Goal: Information Seeking & Learning: Learn about a topic

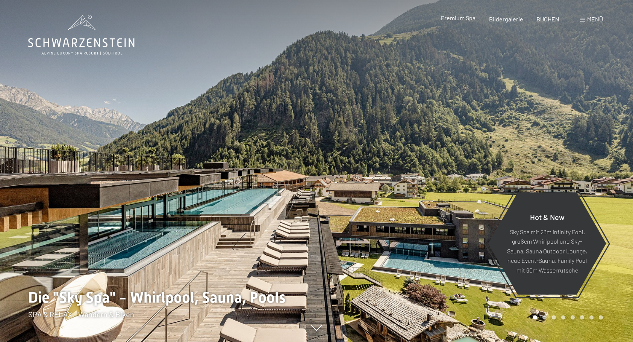
click at [462, 20] on span "Premium Spa" at bounding box center [458, 17] width 35 height 7
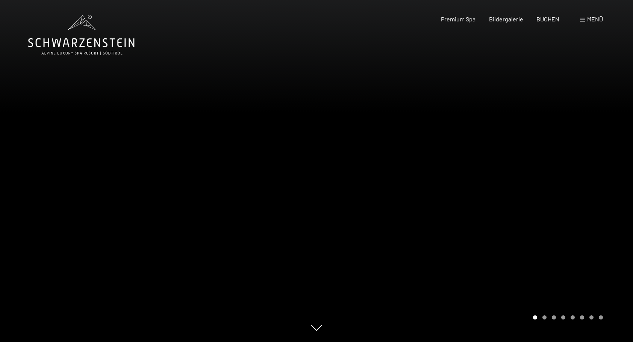
click at [591, 19] on span "Menü" at bounding box center [595, 18] width 16 height 7
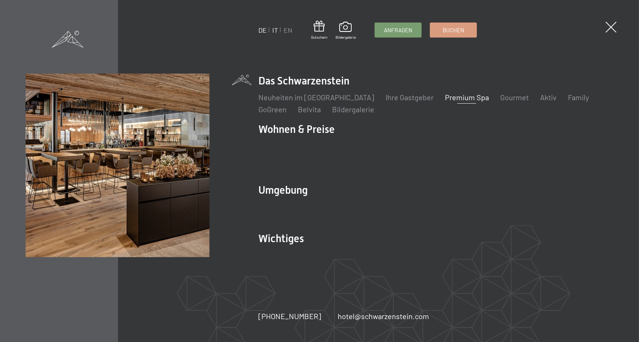
click at [275, 28] on link "IT" at bounding box center [275, 30] width 6 height 8
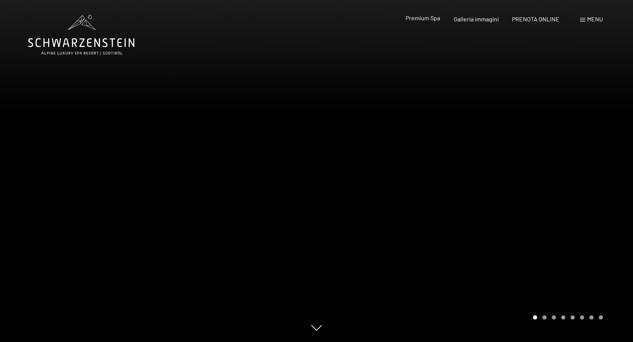
click at [430, 20] on span "Premium Spa" at bounding box center [423, 17] width 35 height 7
click at [418, 18] on span "Premium Spa" at bounding box center [423, 17] width 35 height 7
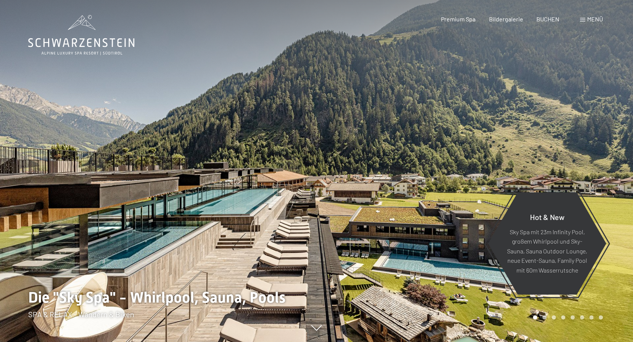
click at [595, 19] on span "Menü" at bounding box center [595, 18] width 16 height 7
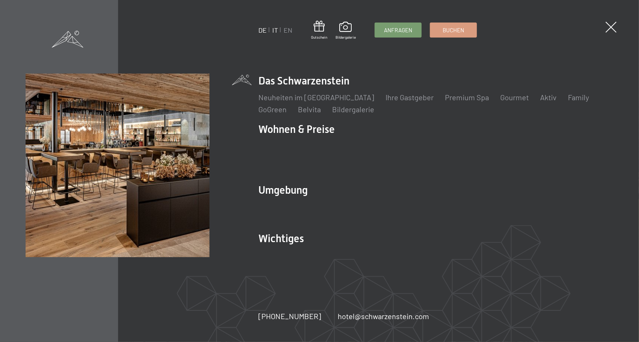
click at [276, 29] on link "IT" at bounding box center [275, 30] width 6 height 8
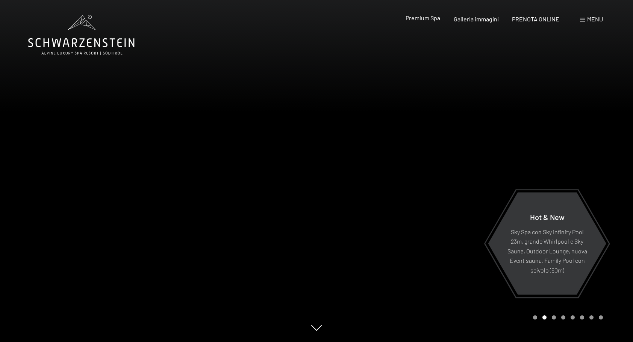
click at [426, 19] on span "Premium Spa" at bounding box center [423, 17] width 35 height 7
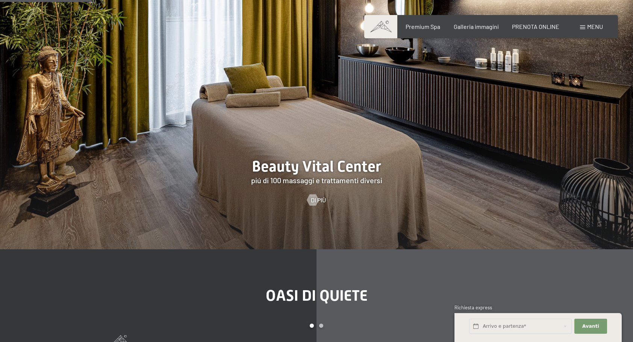
scroll to position [827, 0]
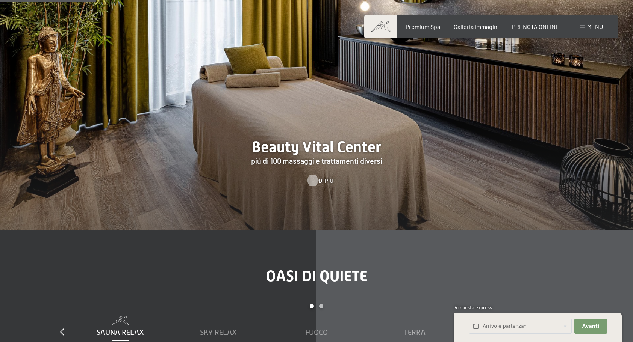
click at [315, 180] on div at bounding box center [312, 180] width 6 height 11
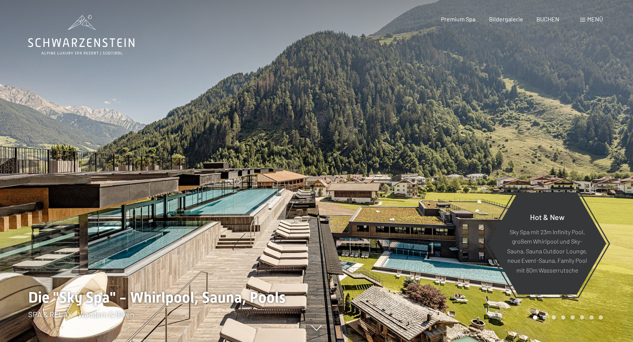
click at [586, 17] on div "Menü" at bounding box center [591, 19] width 23 height 8
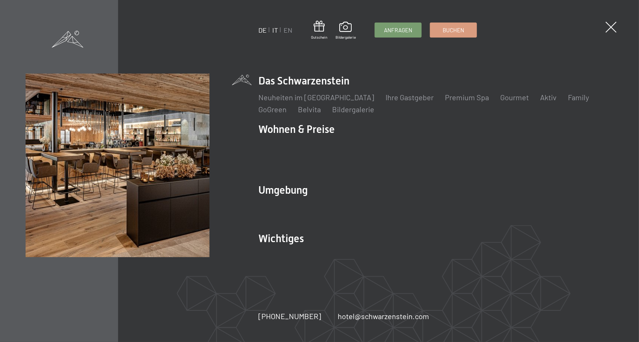
click at [274, 29] on link "IT" at bounding box center [275, 30] width 6 height 8
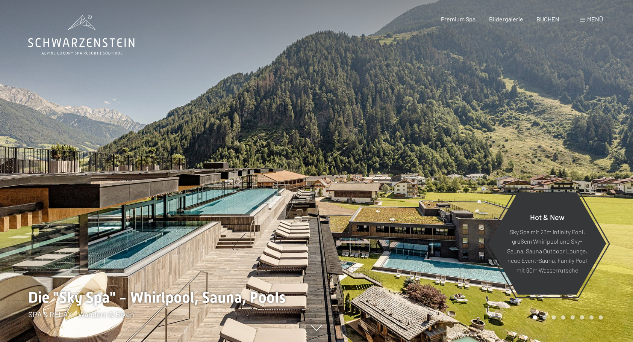
click at [586, 20] on div "Menü" at bounding box center [591, 19] width 23 height 8
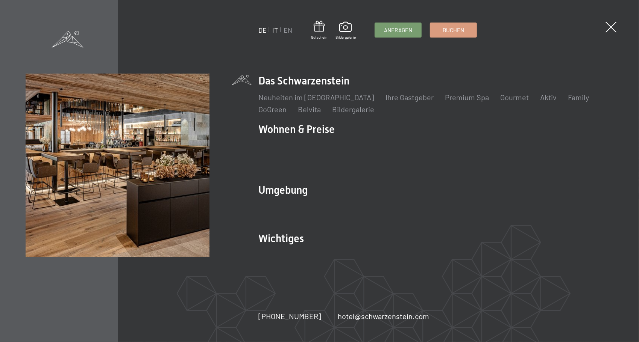
click at [274, 29] on link "IT" at bounding box center [275, 30] width 6 height 8
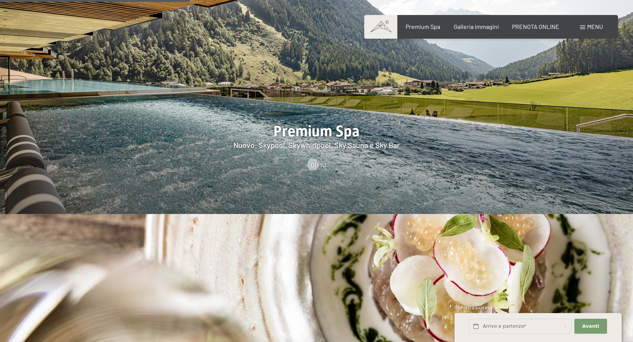
scroll to position [1052, 0]
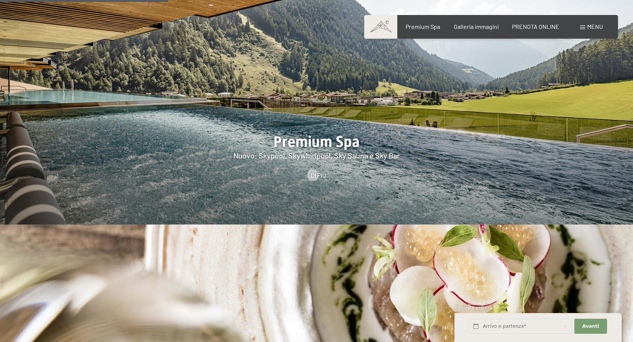
click at [338, 123] on div at bounding box center [316, 89] width 633 height 271
click at [292, 125] on div at bounding box center [316, 89] width 633 height 271
click at [311, 169] on div at bounding box center [312, 174] width 6 height 11
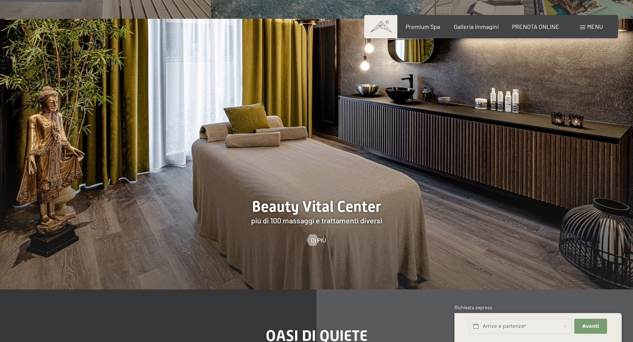
scroll to position [789, 0]
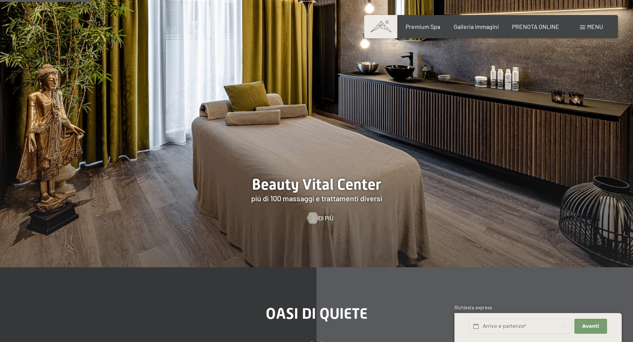
click at [311, 217] on div at bounding box center [312, 217] width 6 height 11
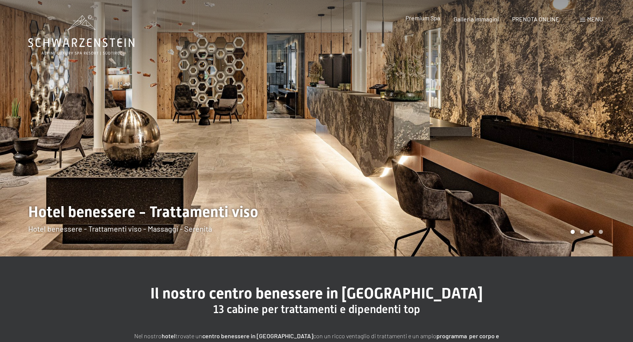
click at [421, 18] on span "Premium Spa" at bounding box center [423, 17] width 35 height 7
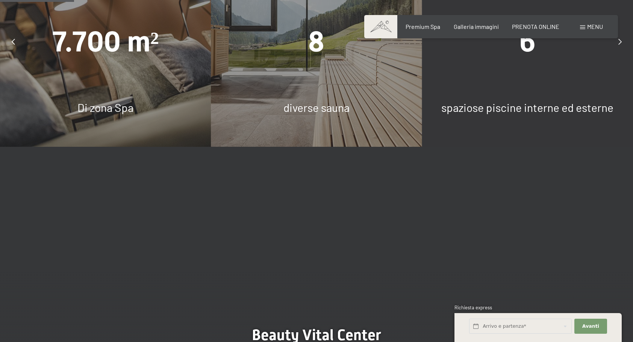
scroll to position [827, 0]
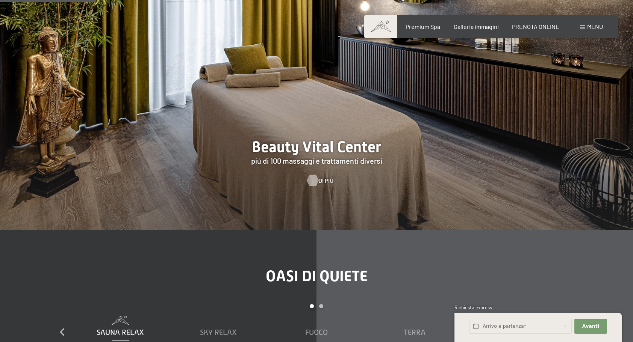
click at [312, 179] on div at bounding box center [312, 180] width 6 height 11
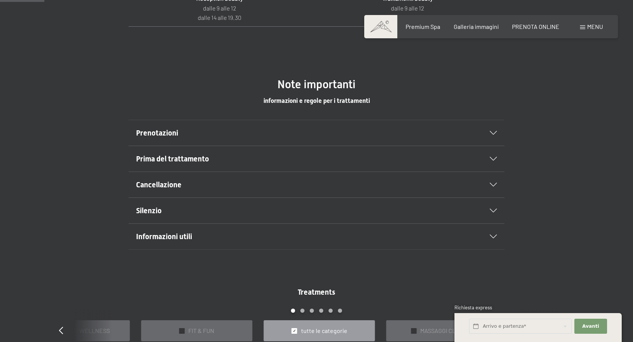
scroll to position [413, 0]
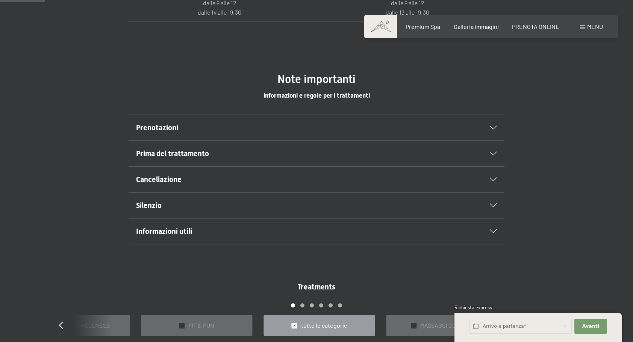
click at [493, 152] on icon at bounding box center [493, 154] width 7 height 4
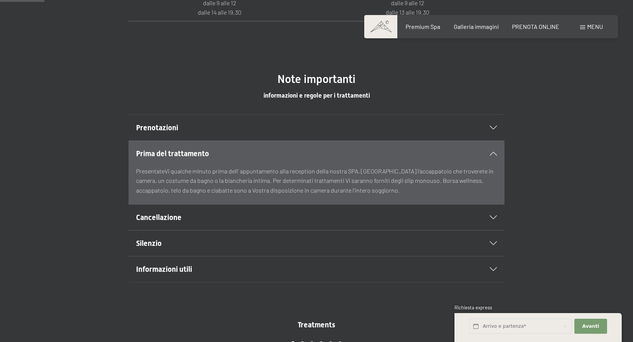
click at [490, 128] on icon at bounding box center [493, 128] width 7 height 4
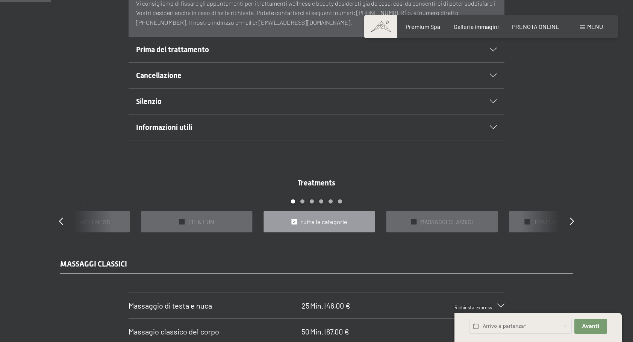
scroll to position [564, 0]
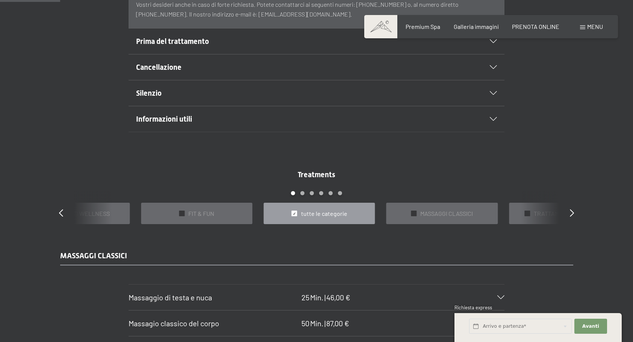
click at [319, 215] on span "tutte le categorie" at bounding box center [324, 214] width 46 height 8
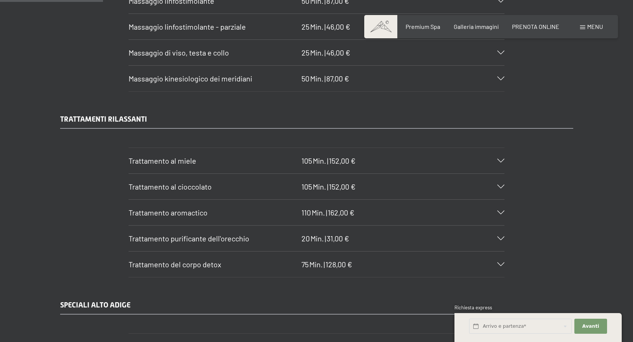
scroll to position [1015, 0]
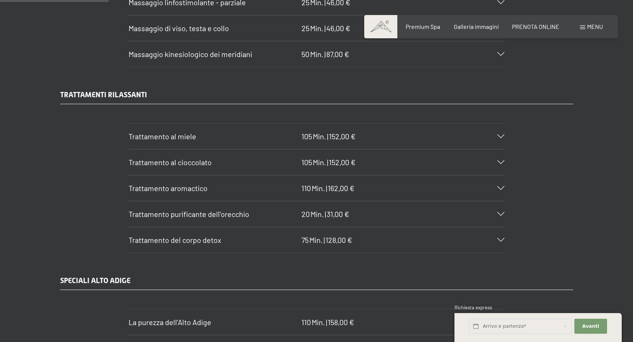
click at [502, 207] on div "Trattamento purificante dell'orecchio 20 Min. | 31,00 €" at bounding box center [317, 214] width 376 height 26
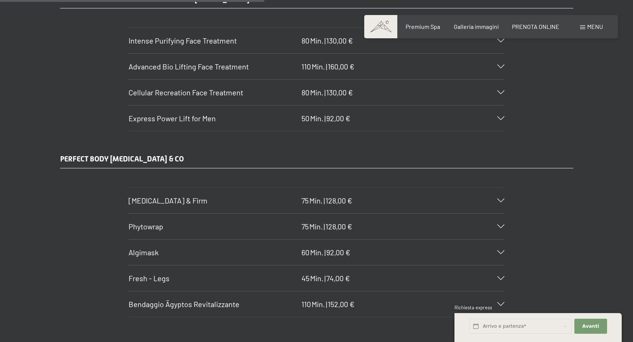
scroll to position [2518, 0]
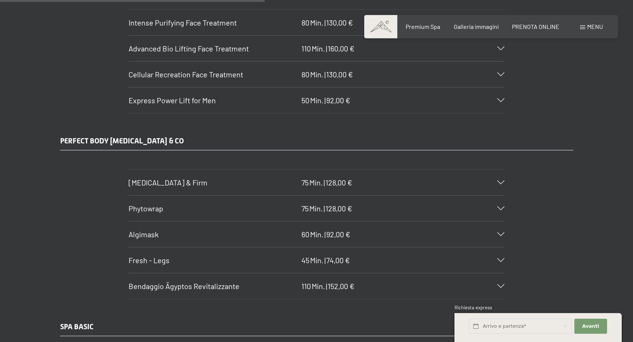
click at [500, 222] on div "Algimask 60 Min. | 92,00 €" at bounding box center [317, 235] width 376 height 26
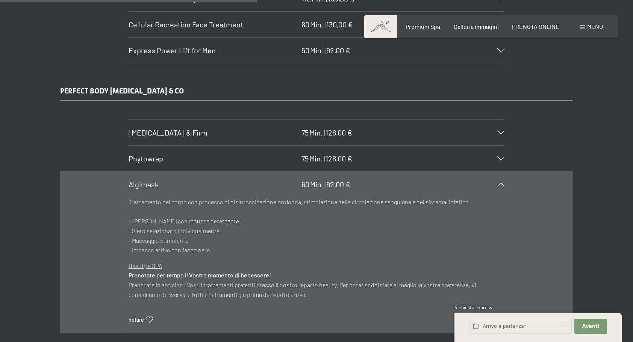
scroll to position [2486, 0]
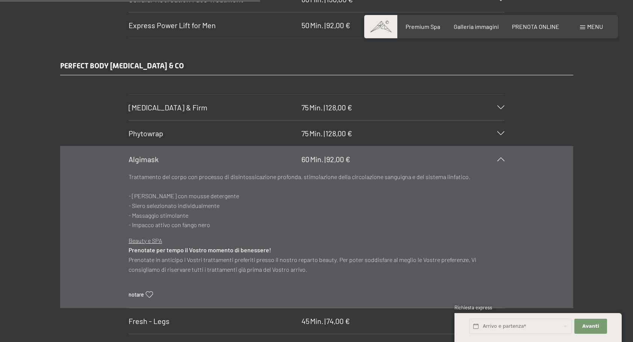
click at [596, 158] on div "PERFECT BODY CELLULITE & CO Body Lift & Firm 75 Min. | 128,00 € Trattamento cor…" at bounding box center [316, 211] width 569 height 300
click at [499, 157] on icon at bounding box center [500, 159] width 7 height 4
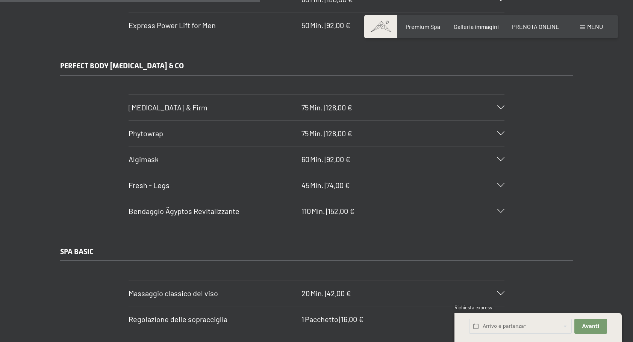
click at [504, 198] on section "Bendaggio Ägyptos Revitalizzante 110 Min. | 152,00 € I migliori principi attivi…" at bounding box center [317, 211] width 376 height 26
click at [501, 209] on icon at bounding box center [500, 211] width 7 height 4
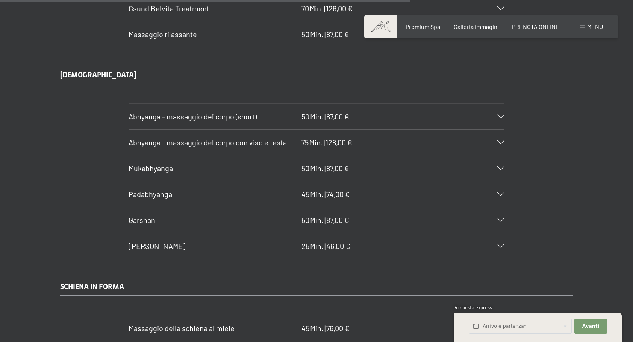
scroll to position [3914, 0]
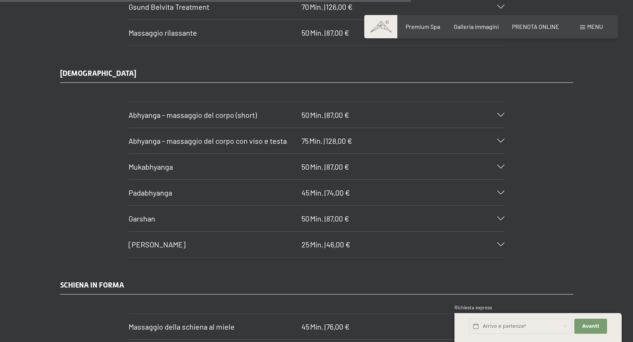
click at [502, 154] on div "Mukabhyanga 50 Min. | 87,00 €" at bounding box center [317, 167] width 376 height 26
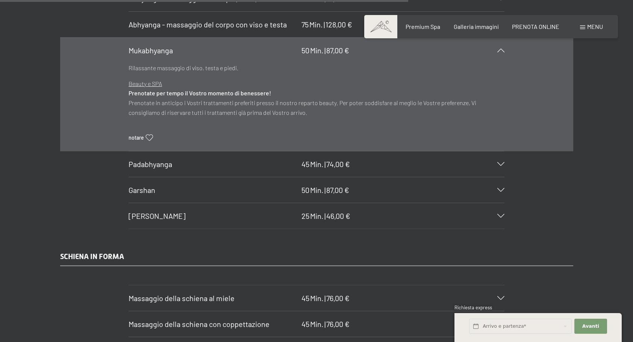
scroll to position [3798, 0]
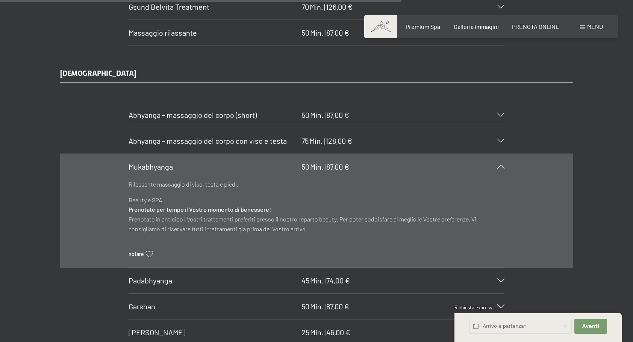
click at [501, 154] on div "Mukabhyanga 50 Min. | 87,00 €" at bounding box center [317, 167] width 376 height 26
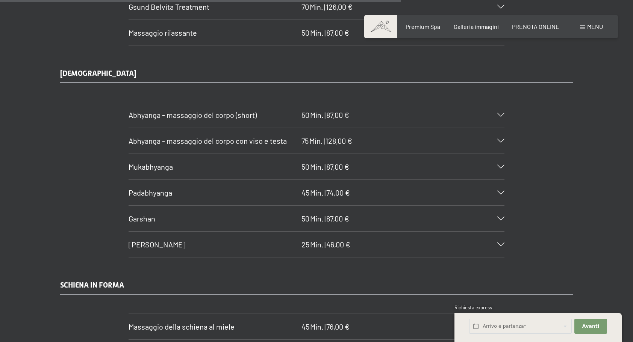
click at [499, 217] on icon at bounding box center [500, 219] width 7 height 4
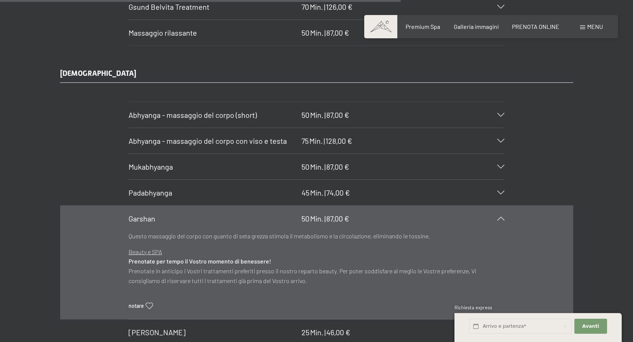
click at [499, 217] on icon at bounding box center [500, 219] width 7 height 4
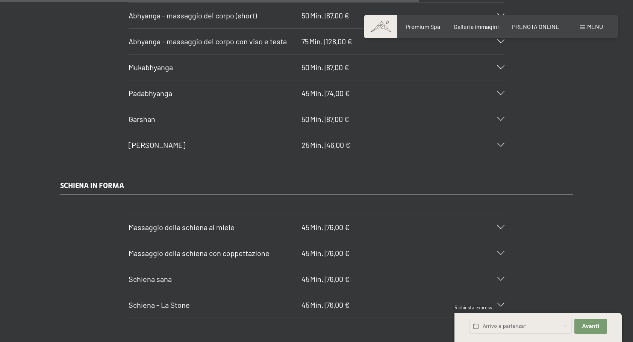
scroll to position [3911, 0]
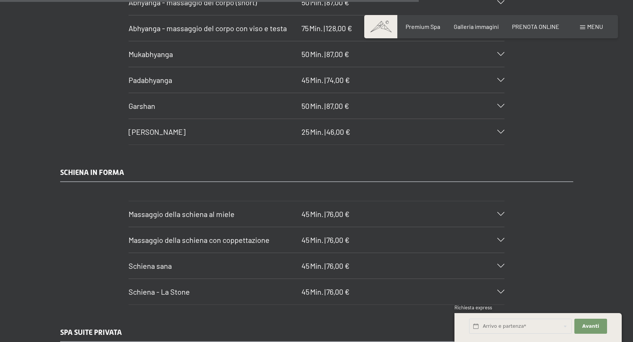
click at [502, 264] on icon at bounding box center [500, 266] width 7 height 4
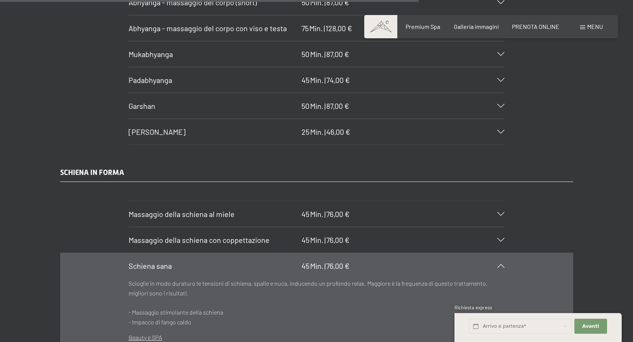
click at [264, 261] on h3 "Schiena sana" at bounding box center [213, 266] width 169 height 11
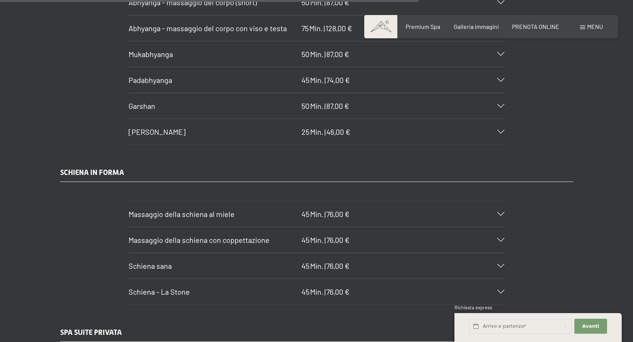
click at [501, 290] on icon at bounding box center [500, 292] width 7 height 4
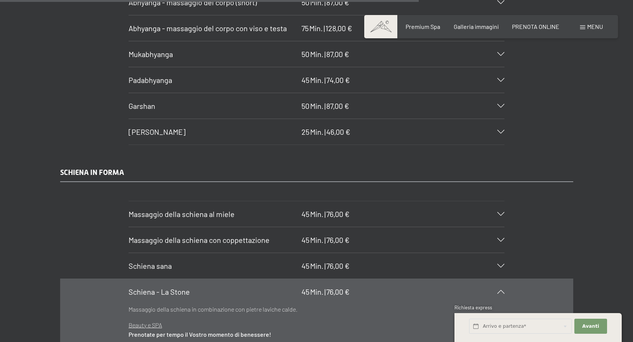
click at [501, 290] on icon at bounding box center [500, 292] width 7 height 4
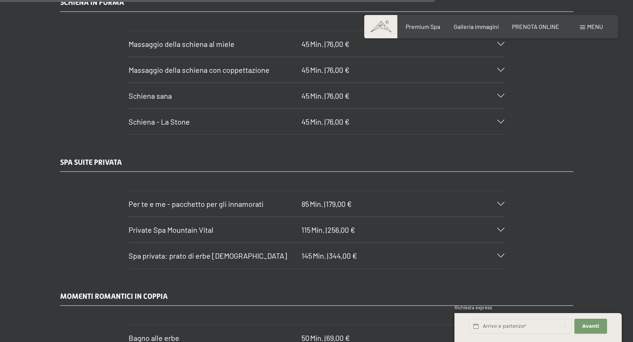
scroll to position [4098, 0]
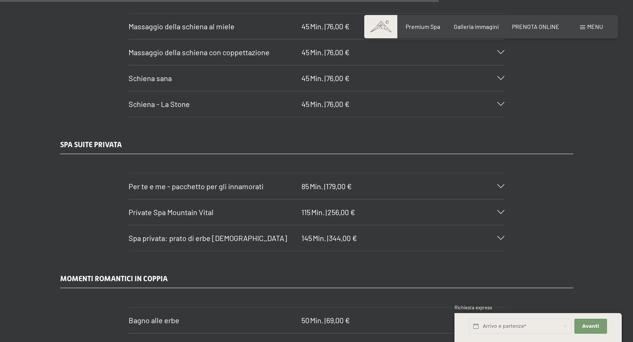
click at [499, 210] on icon at bounding box center [500, 212] width 7 height 4
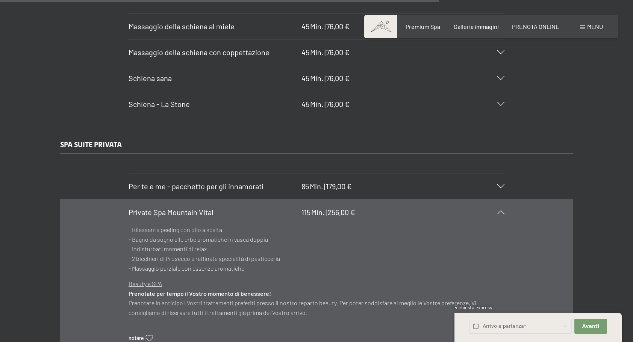
click at [499, 210] on icon at bounding box center [500, 212] width 7 height 4
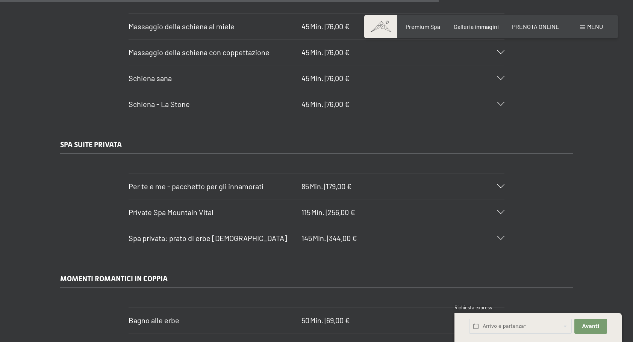
click at [499, 210] on icon at bounding box center [500, 212] width 7 height 4
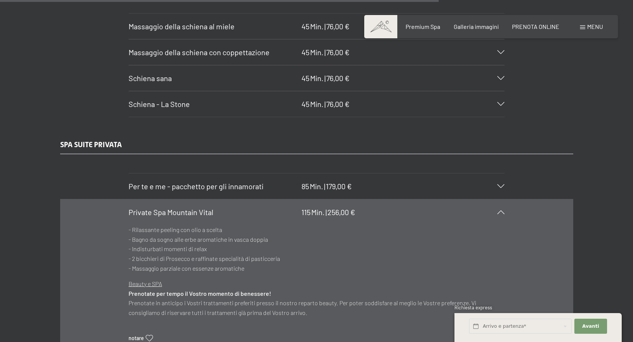
click at [499, 210] on icon at bounding box center [500, 212] width 7 height 4
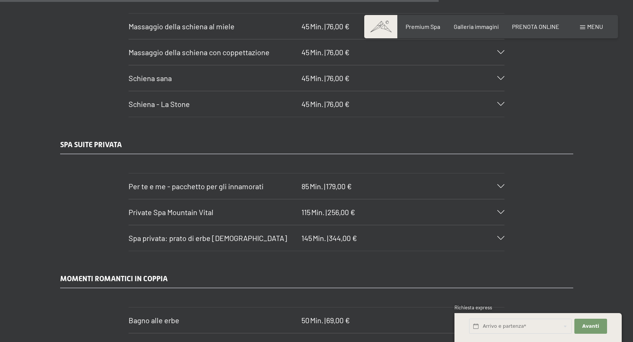
click at [501, 185] on icon at bounding box center [500, 187] width 7 height 4
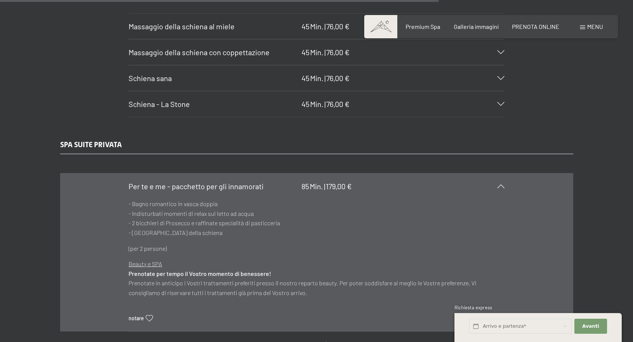
click at [501, 185] on icon at bounding box center [500, 187] width 7 height 4
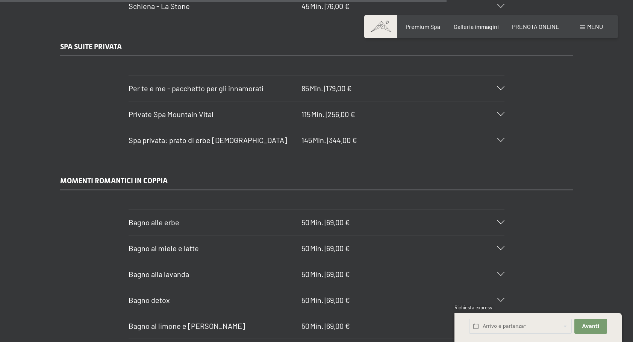
scroll to position [4211, 0]
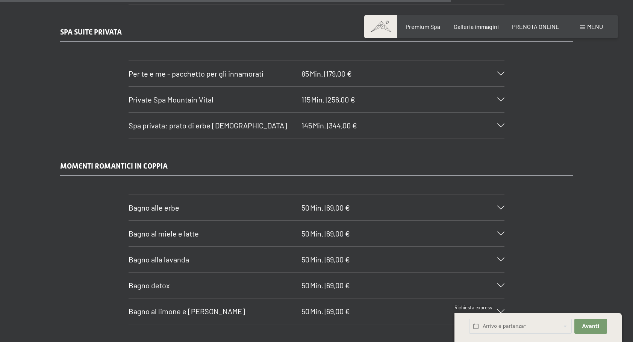
click at [500, 232] on icon at bounding box center [500, 234] width 7 height 4
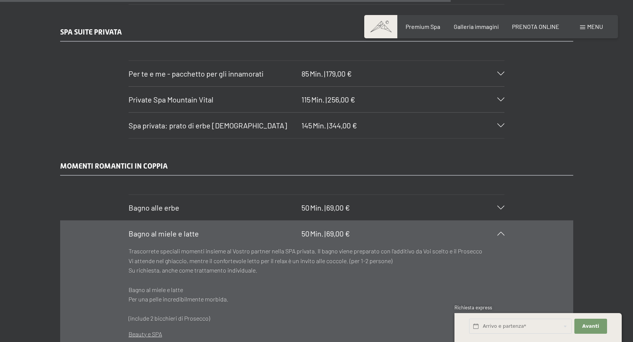
click at [500, 232] on icon at bounding box center [500, 234] width 7 height 4
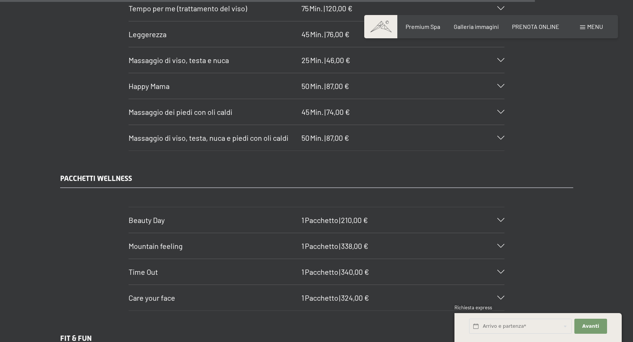
scroll to position [5000, 0]
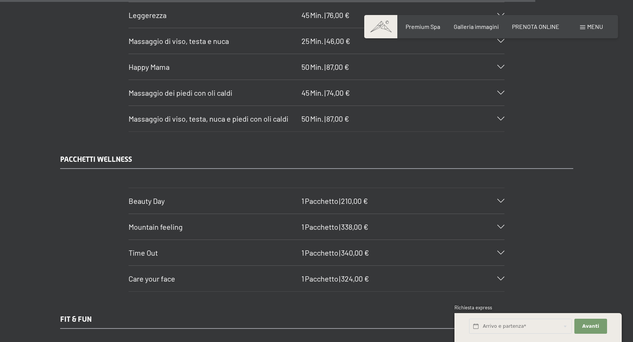
click at [499, 199] on icon at bounding box center [500, 201] width 7 height 4
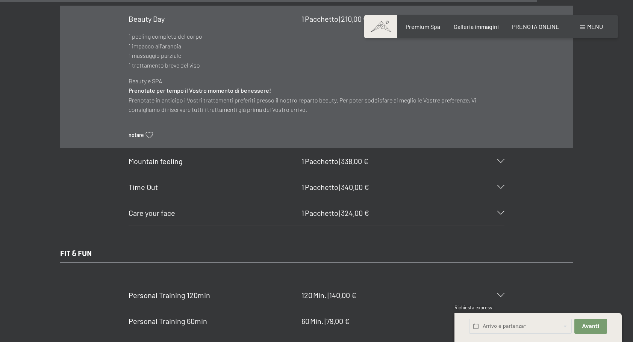
scroll to position [5188, 0]
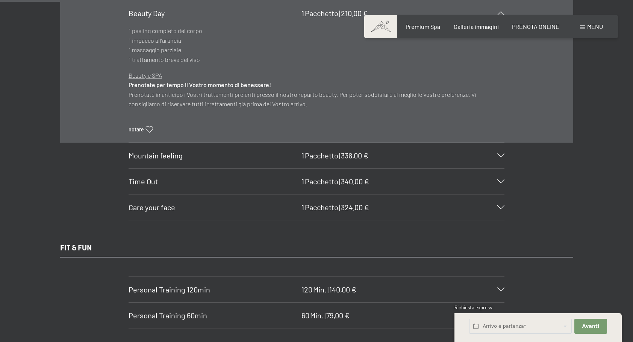
click at [501, 154] on icon at bounding box center [500, 156] width 7 height 4
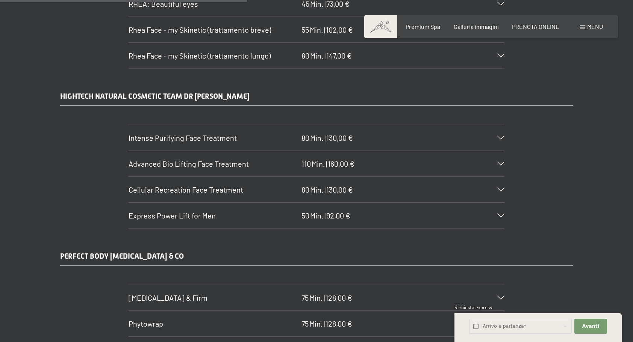
scroll to position [2294, 0]
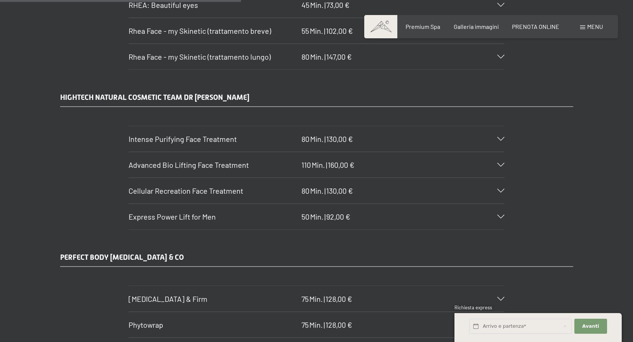
click at [499, 178] on div "Cellular Recreation Face Treatment 80 Min. | 130,00 €" at bounding box center [317, 191] width 376 height 26
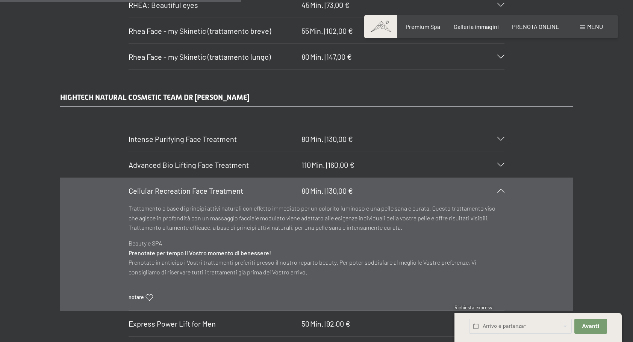
click at [502, 152] on div "Advanced Bio Lifting Face Treatment 110 Min. | 160,00 €" at bounding box center [317, 165] width 376 height 26
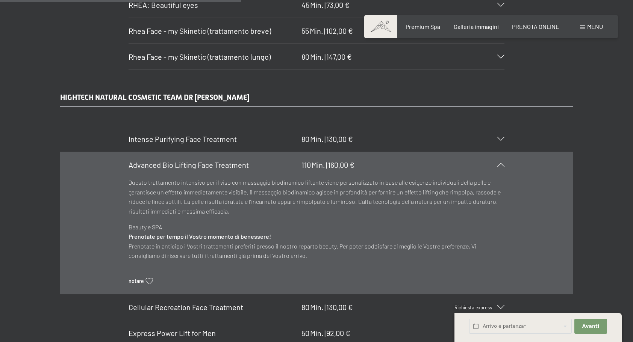
click at [498, 163] on icon at bounding box center [500, 165] width 7 height 4
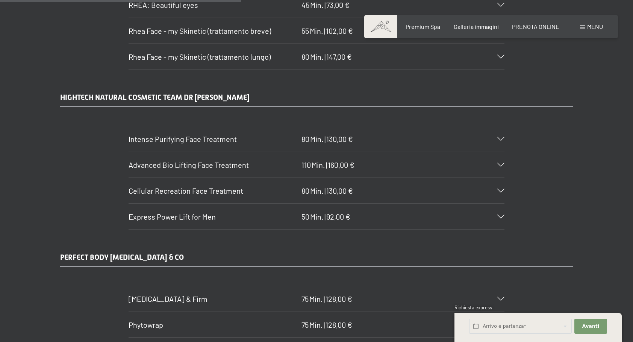
click at [504, 126] on section "Intense Purifying Face Treatment 80 Min. | 130,00 € Questo trattamento viso, id…" at bounding box center [317, 139] width 376 height 26
click at [499, 137] on icon at bounding box center [500, 139] width 7 height 4
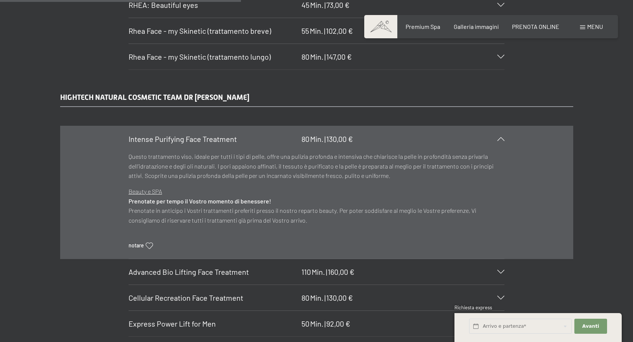
click at [495, 137] on div at bounding box center [496, 139] width 17 height 4
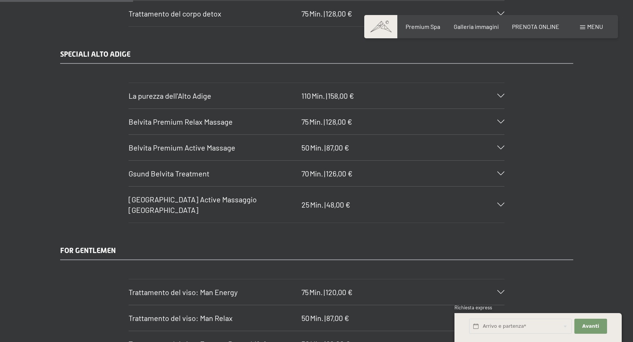
scroll to position [1242, 0]
click at [499, 145] on icon at bounding box center [500, 147] width 7 height 4
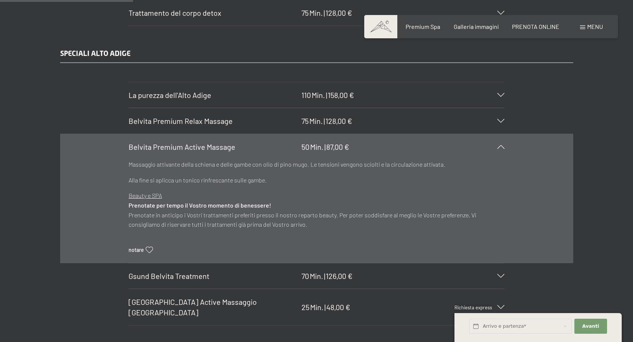
click at [498, 145] on icon at bounding box center [500, 147] width 7 height 4
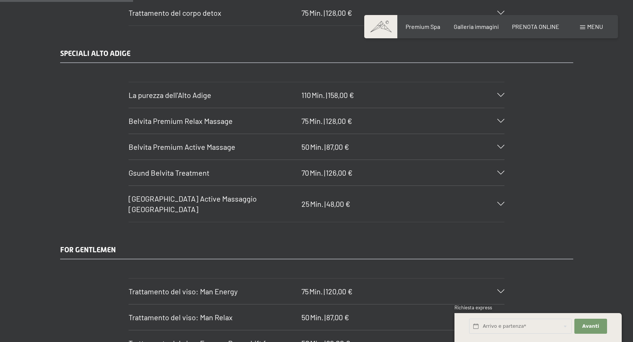
click at [501, 112] on div "Belvita Premium Relax Massage 75 Min. | 128,00 €" at bounding box center [317, 121] width 376 height 26
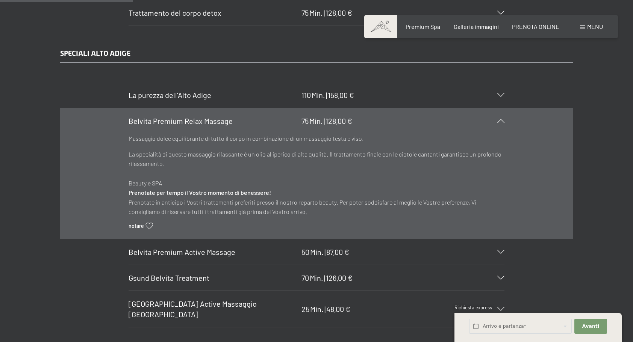
click at [501, 112] on div "Belvita Premium Relax Massage 75 Min. | 128,00 €" at bounding box center [317, 121] width 376 height 26
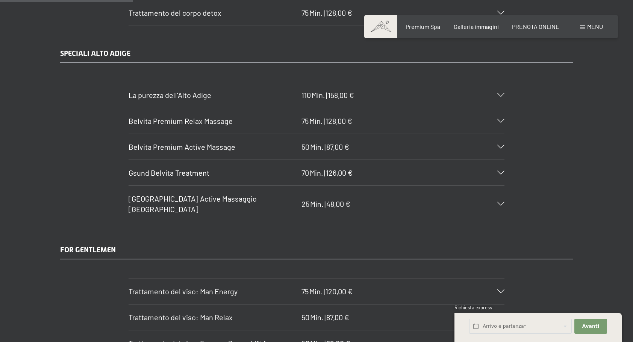
click at [501, 112] on div "Belvita Premium Relax Massage 75 Min. | 128,00 €" at bounding box center [317, 121] width 376 height 26
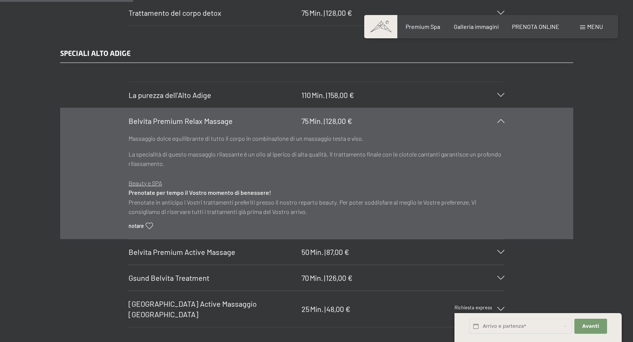
click at [501, 113] on div "Belvita Premium Relax Massage 75 Min. | 128,00 €" at bounding box center [317, 121] width 376 height 26
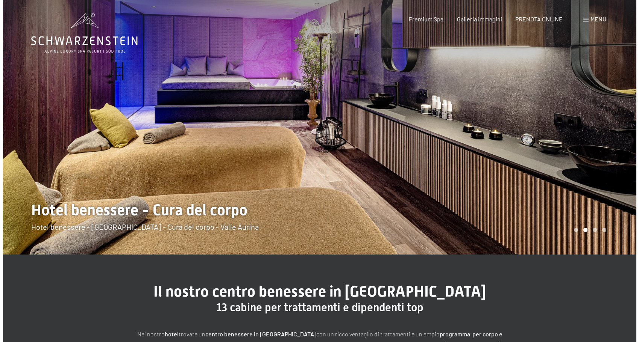
scroll to position [0, 0]
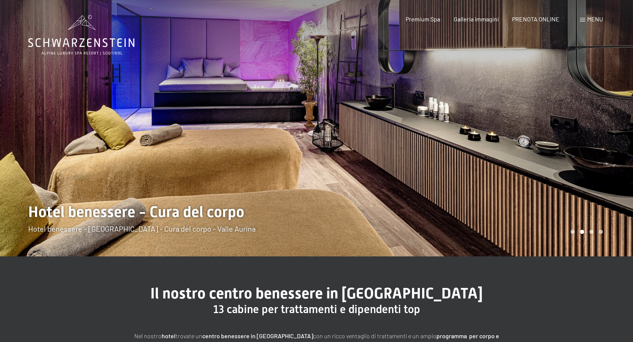
click at [595, 18] on span "Menu" at bounding box center [595, 18] width 16 height 7
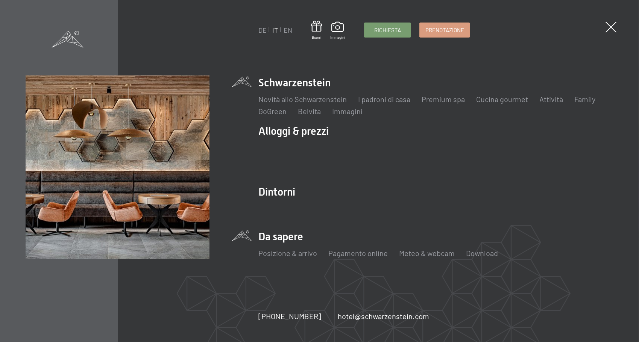
click at [286, 241] on li "Da sapere Posizione & arrivo Pagamento online Meteo & webcam Download" at bounding box center [435, 248] width 355 height 37
click at [286, 236] on li "Da sapere Posizione & arrivo Pagamento online Meteo & webcam Download" at bounding box center [435, 248] width 355 height 37
click at [263, 237] on li "Da sapere Posizione & arrivo Pagamento online Meteo & webcam Download" at bounding box center [435, 248] width 355 height 37
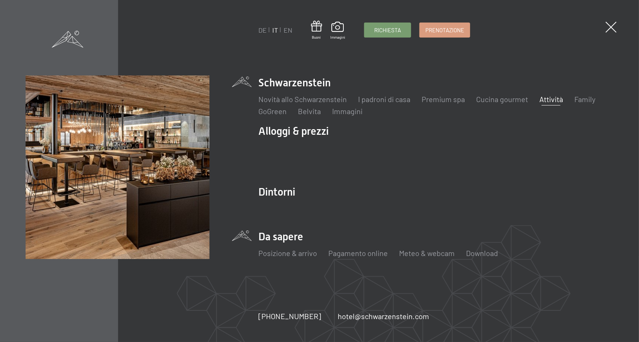
click at [548, 101] on link "Attività" at bounding box center [551, 99] width 24 height 9
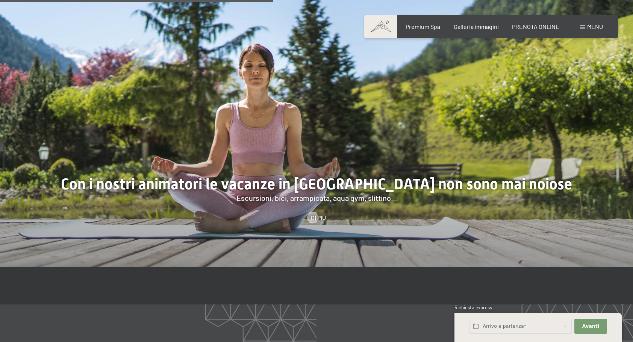
scroll to position [1090, 0]
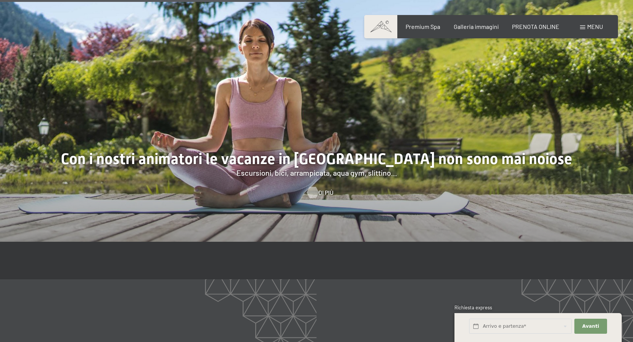
click at [325, 189] on span "Di più" at bounding box center [325, 193] width 15 height 8
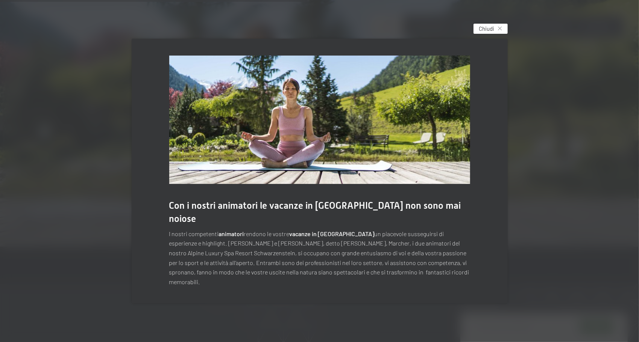
click at [499, 34] on div "Chiudi" at bounding box center [490, 29] width 34 height 10
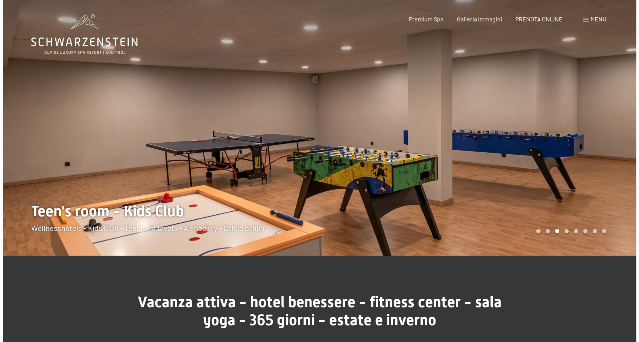
scroll to position [0, 0]
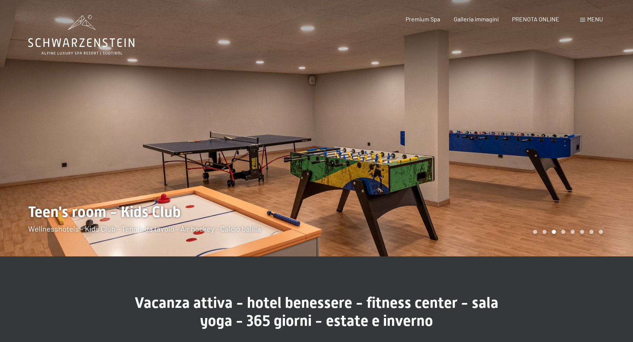
click at [589, 18] on span "Menu" at bounding box center [595, 18] width 16 height 7
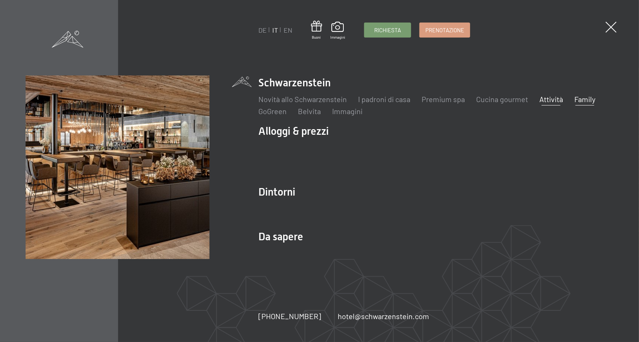
click at [584, 98] on link "Family" at bounding box center [584, 99] width 21 height 9
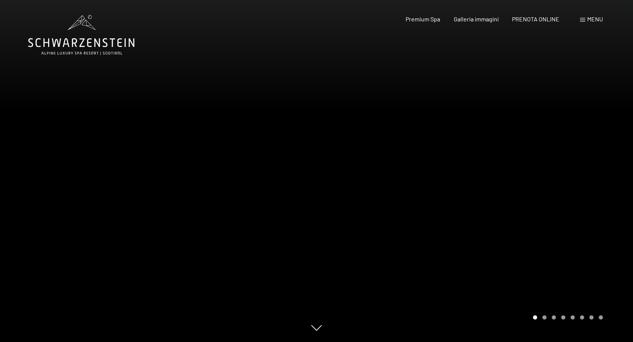
click at [109, 45] on icon at bounding box center [81, 35] width 106 height 40
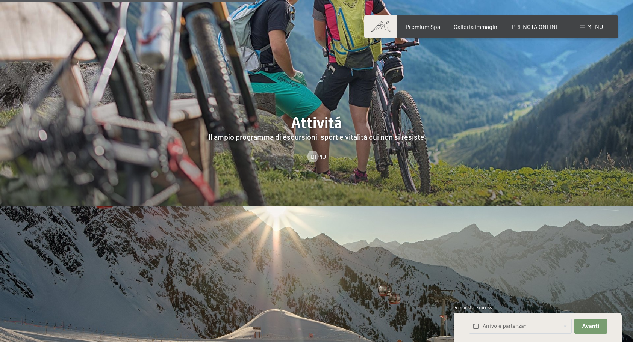
scroll to position [1616, 0]
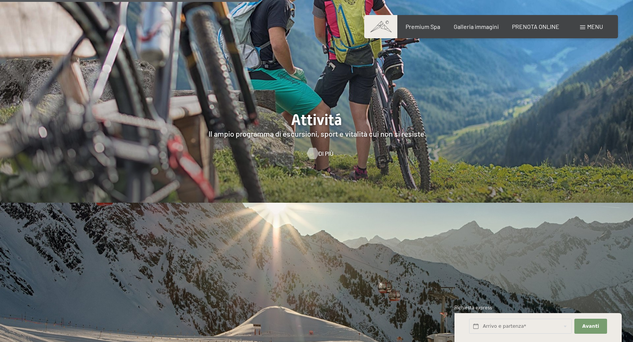
click at [313, 148] on div at bounding box center [312, 153] width 6 height 11
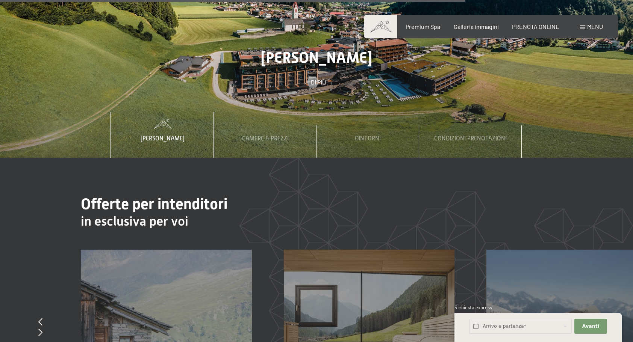
scroll to position [2443, 0]
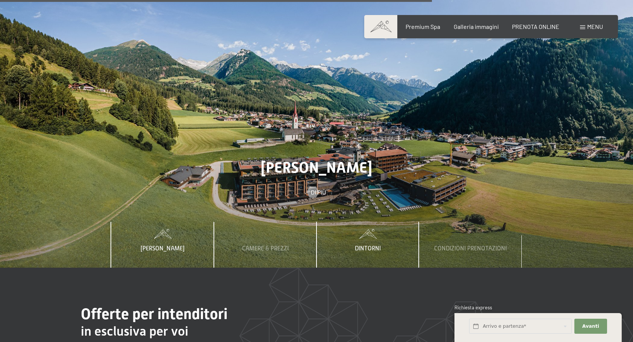
click at [368, 222] on div "Dintorni" at bounding box center [367, 245] width 37 height 46
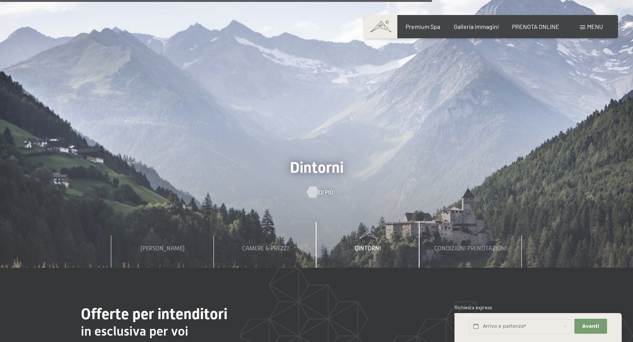
click at [319, 188] on span "Di più" at bounding box center [325, 192] width 15 height 8
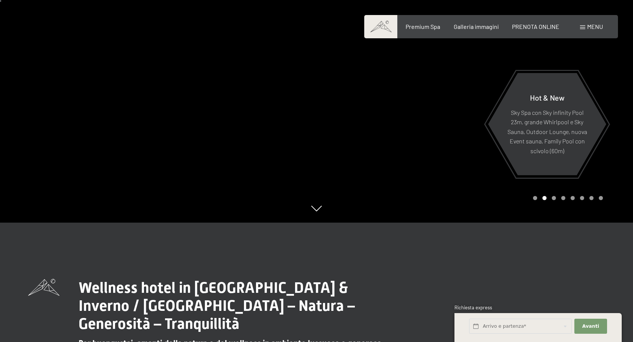
scroll to position [0, 0]
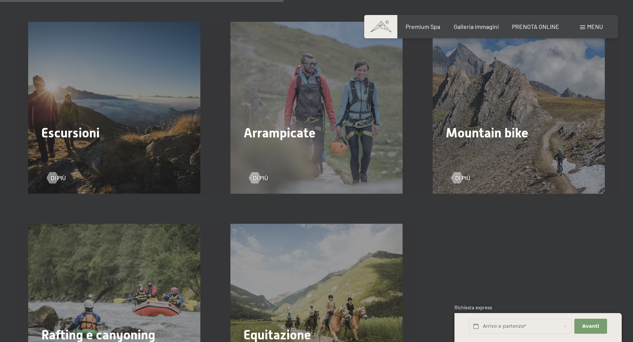
scroll to position [1127, 0]
click at [69, 126] on span "Escursioni" at bounding box center [70, 133] width 58 height 15
click at [51, 173] on div at bounding box center [52, 178] width 6 height 11
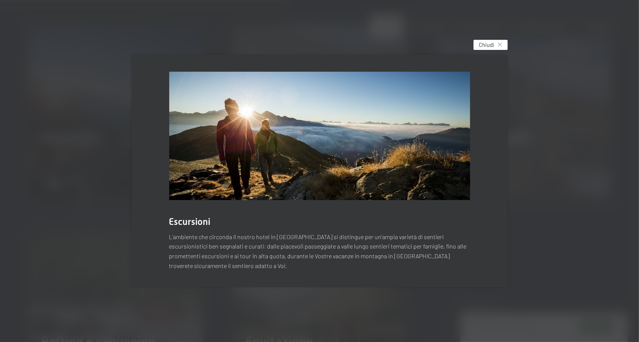
click at [499, 46] on icon at bounding box center [500, 45] width 4 height 4
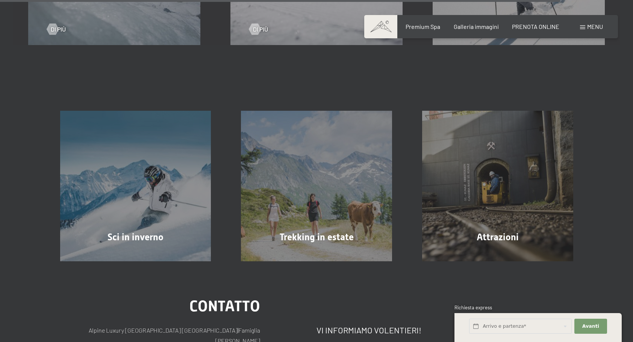
scroll to position [2330, 0]
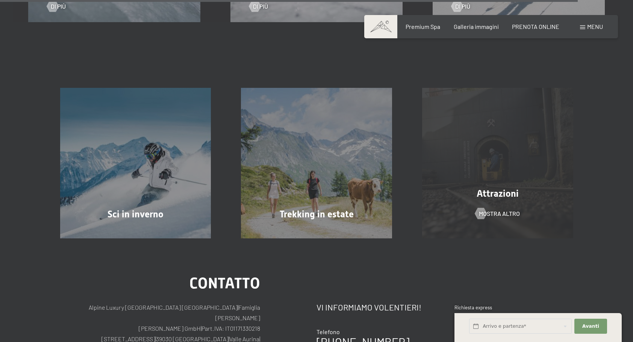
click at [491, 173] on div "Attrazioni mostra altro" at bounding box center [497, 163] width 181 height 151
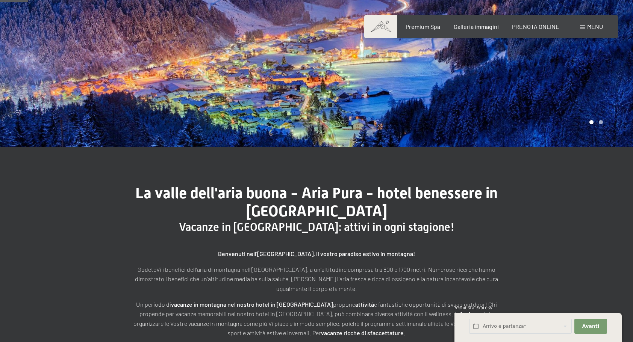
scroll to position [0, 0]
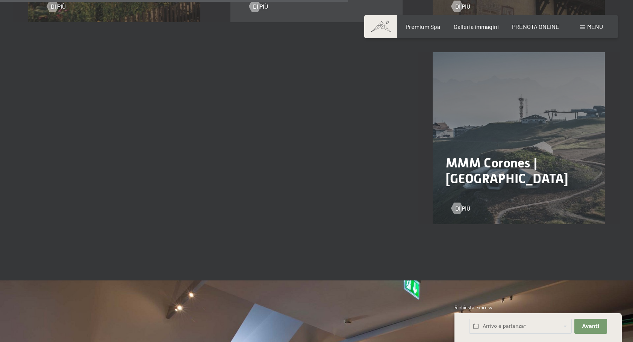
scroll to position [1015, 0]
click at [460, 203] on div at bounding box center [457, 208] width 6 height 11
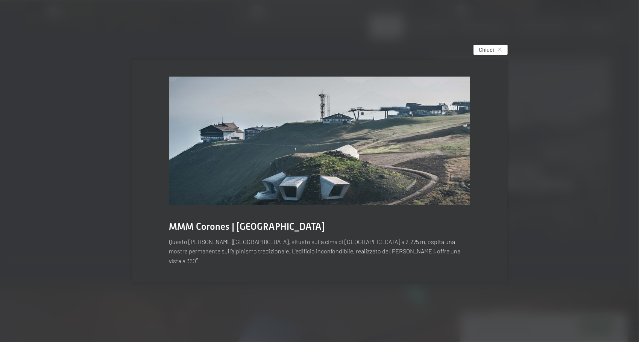
click at [498, 54] on div "Chiudi" at bounding box center [490, 50] width 34 height 10
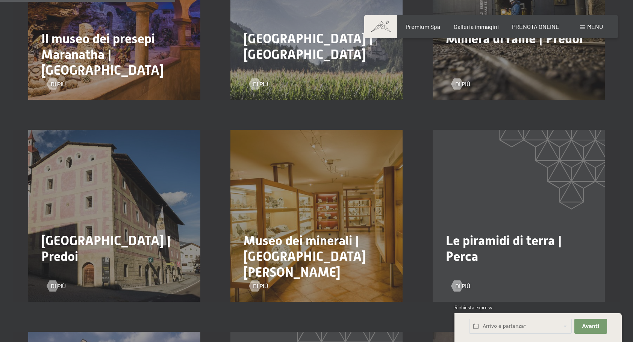
scroll to position [518, 0]
